Goal: Complete application form

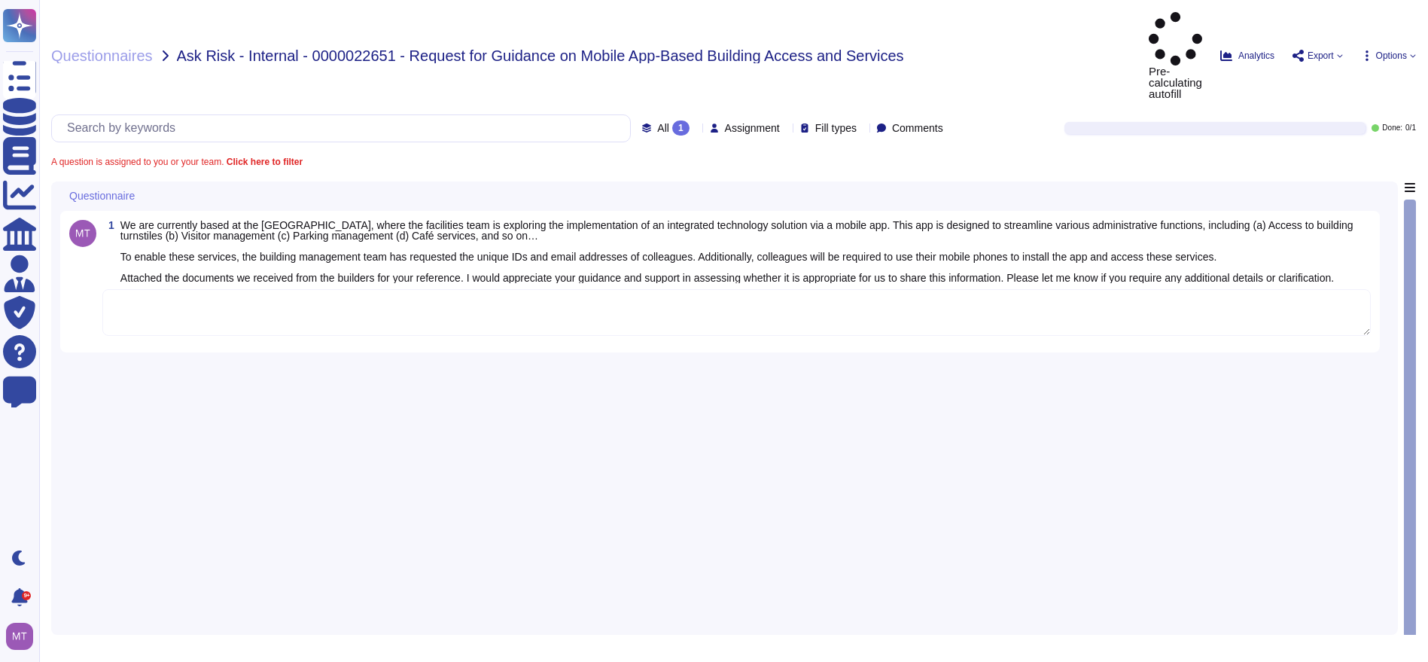
click at [309, 289] on textarea at bounding box center [736, 312] width 1269 height 47
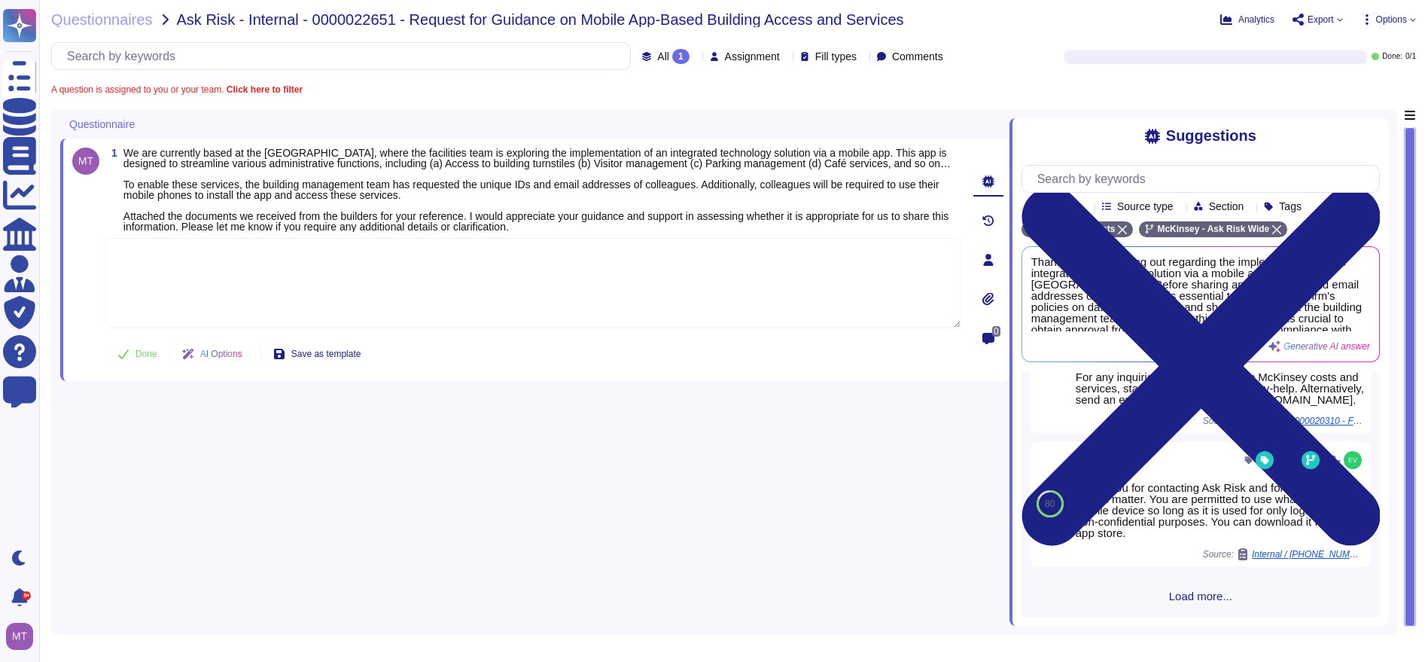
scroll to position [856, 0]
